Goal: Find specific page/section: Find specific page/section

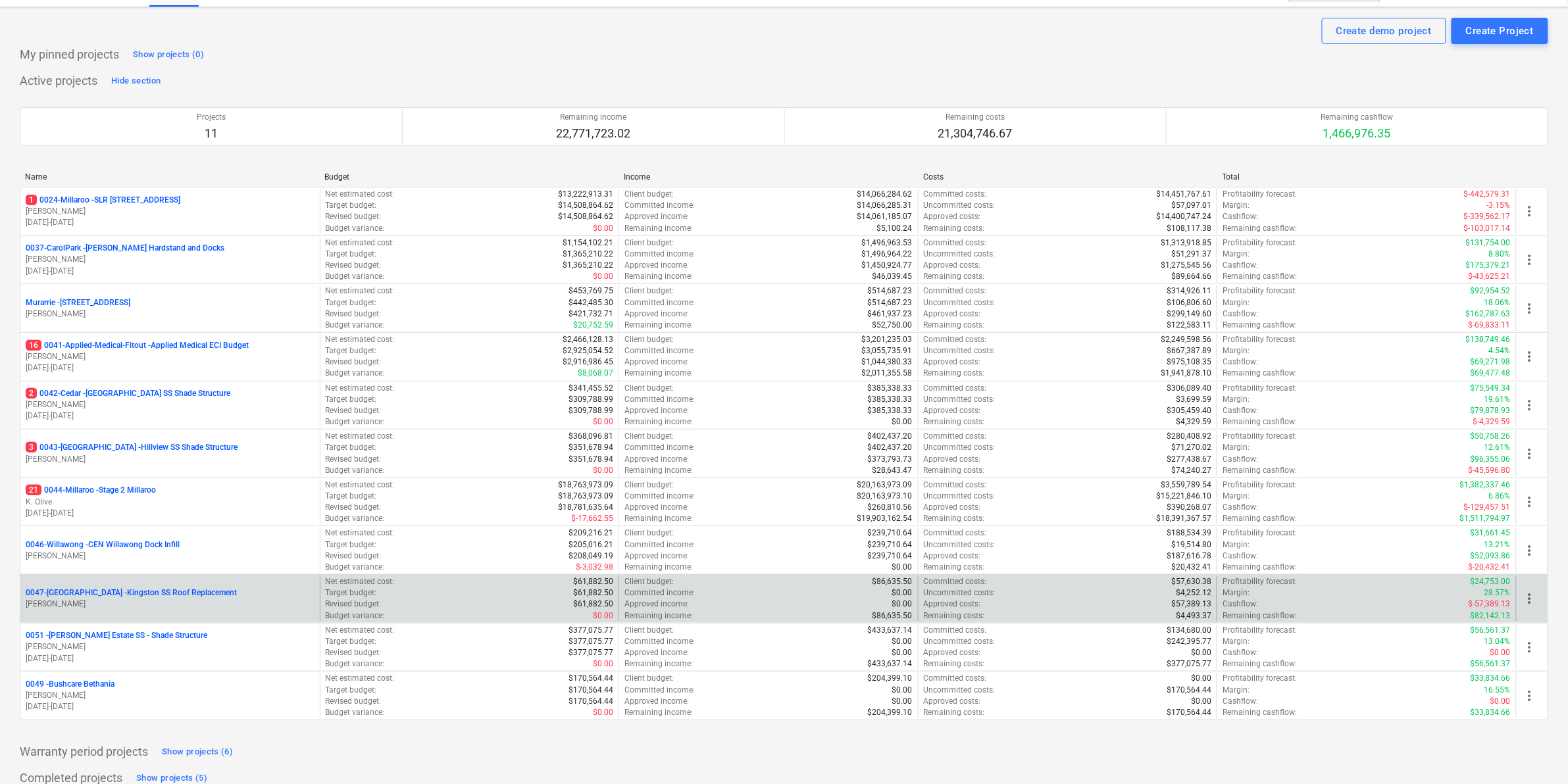
scroll to position [69, 0]
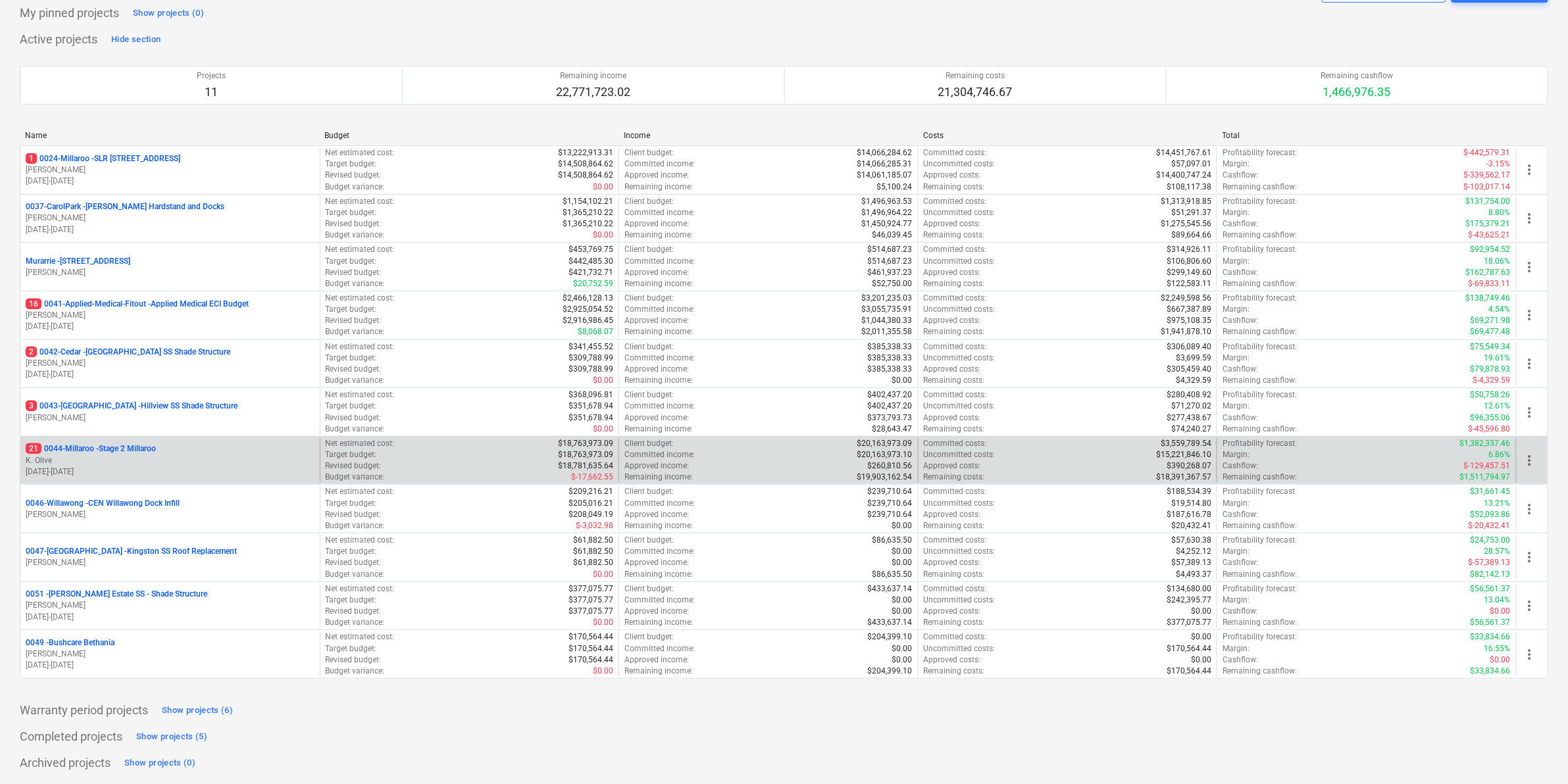
click at [130, 451] on p "21 0044-Millaroo - Stage 2 Millaroo" at bounding box center [91, 449] width 130 height 11
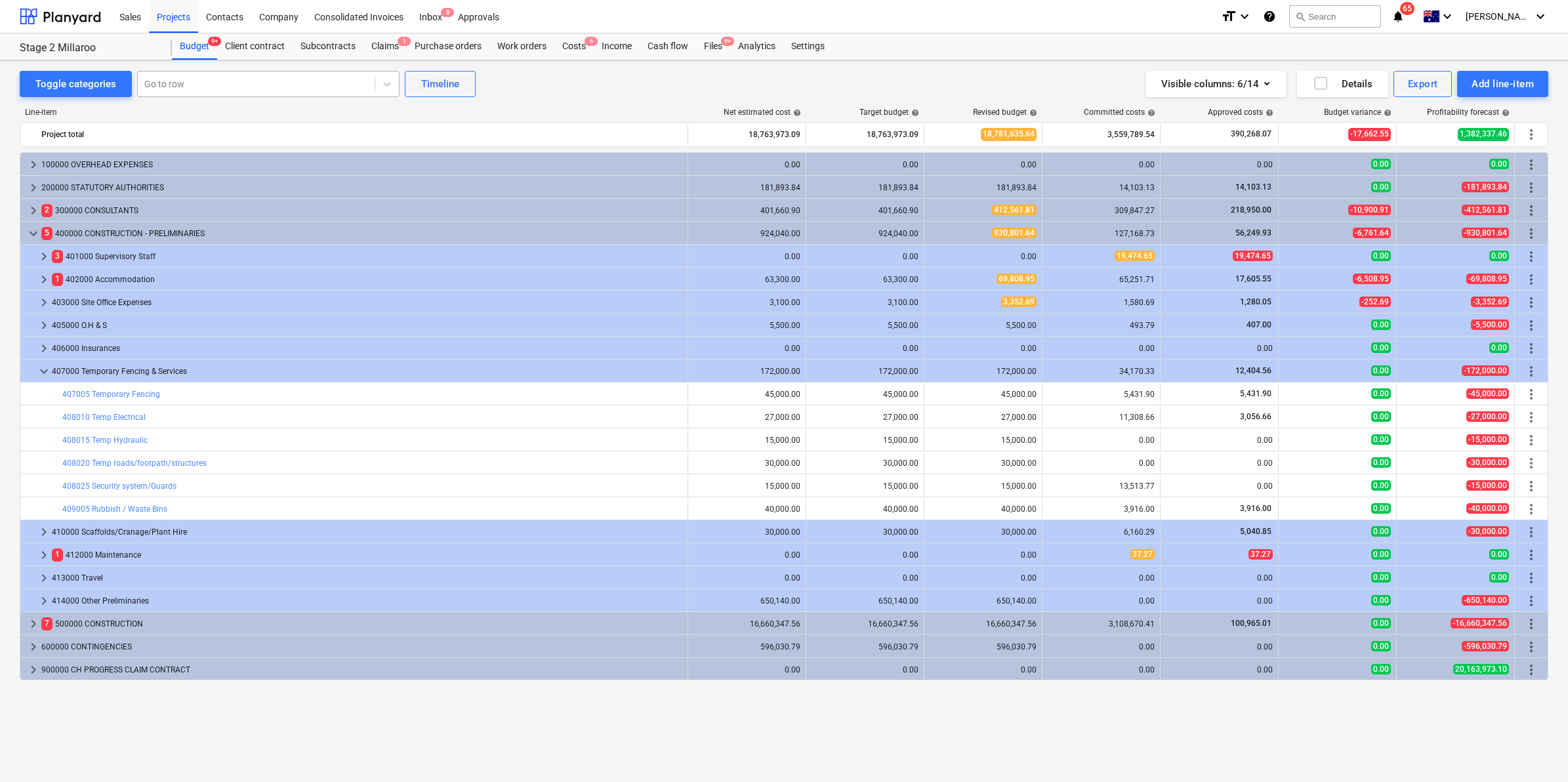
click at [182, 86] on div at bounding box center [257, 84] width 224 height 13
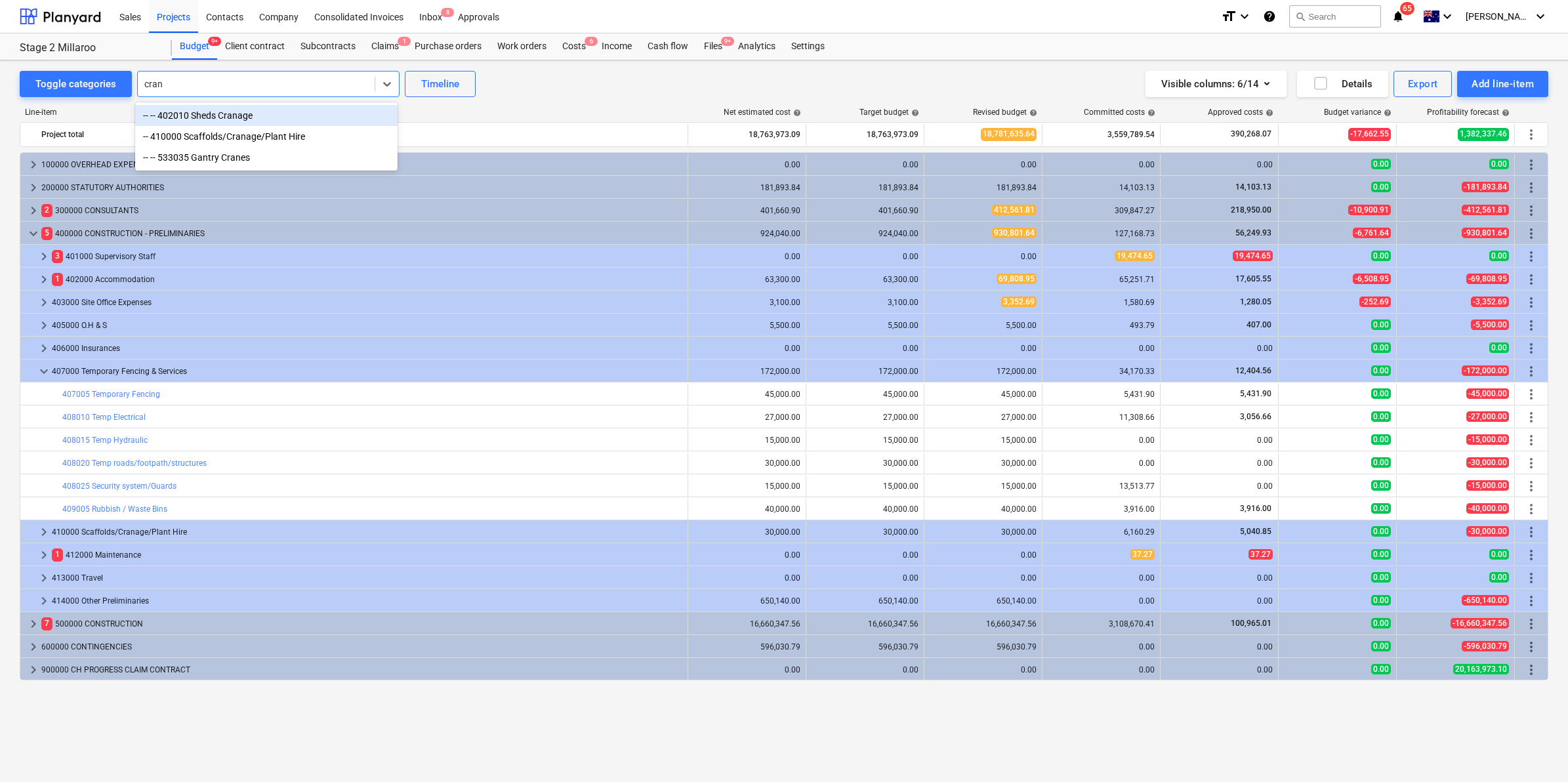
type input "crana"
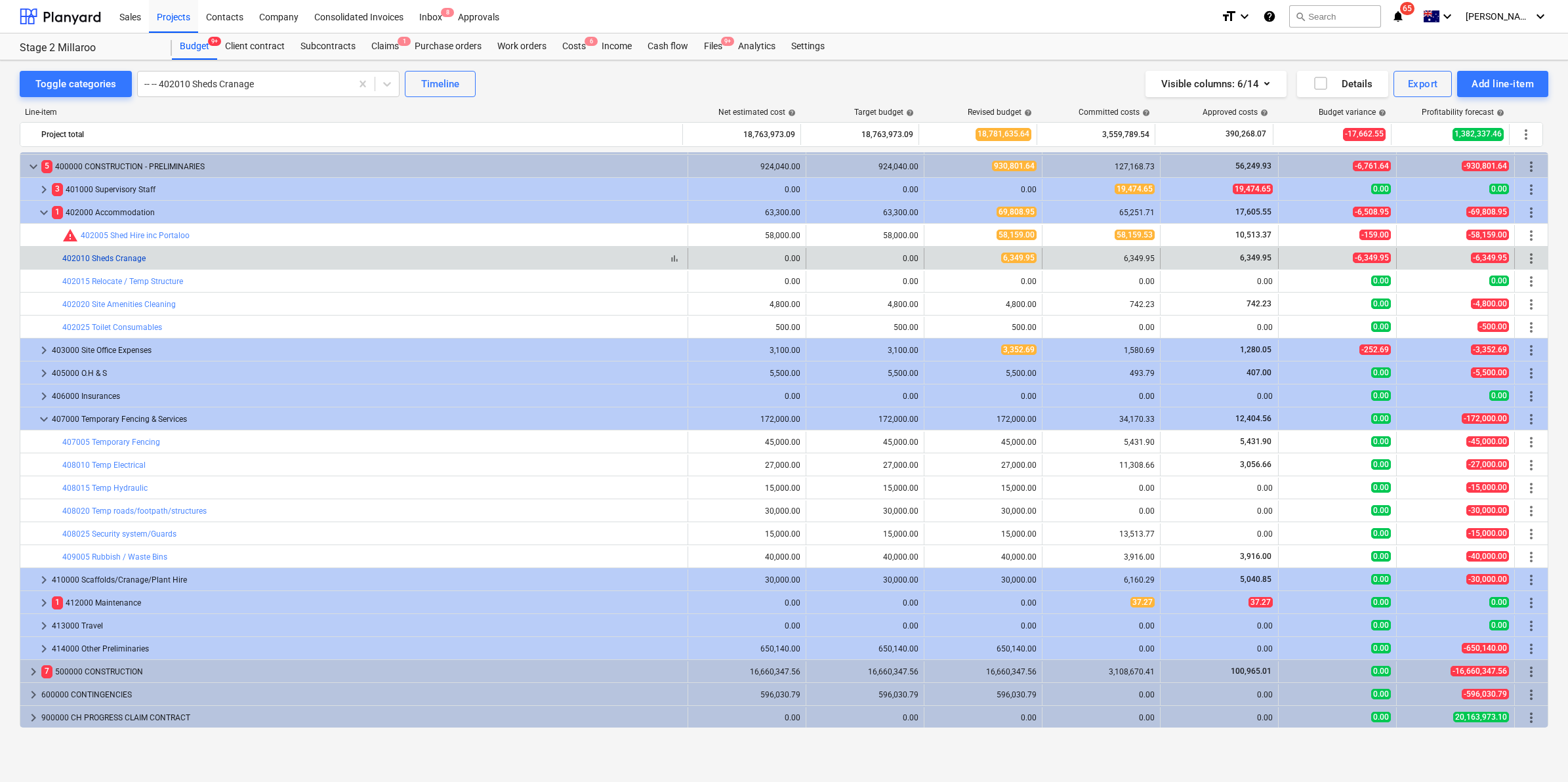
click at [103, 257] on link "402010 Sheds Cranage" at bounding box center [103, 258] width 84 height 9
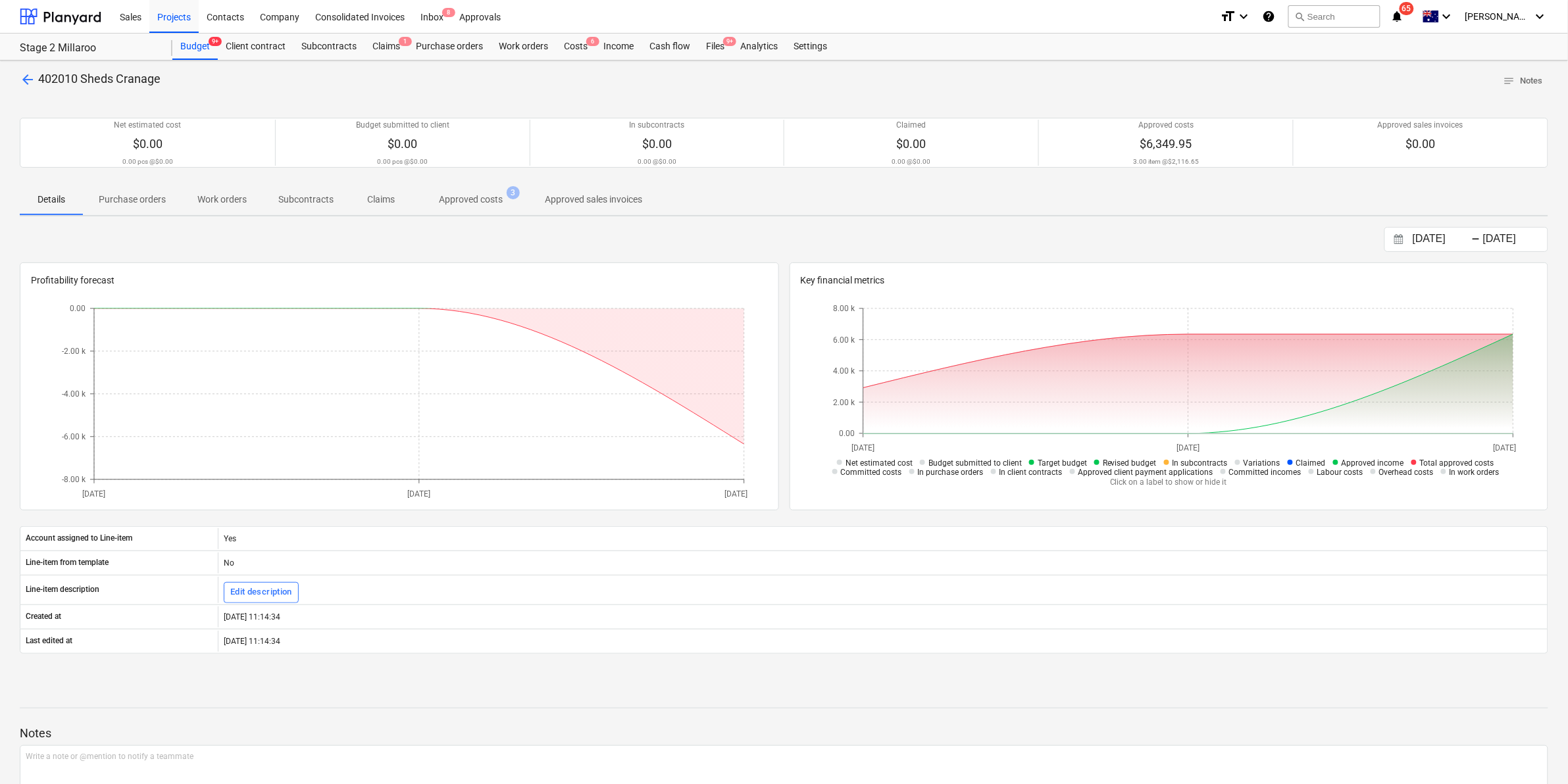
click at [463, 199] on p "Approved costs" at bounding box center [470, 199] width 64 height 14
